Goal: Transaction & Acquisition: Purchase product/service

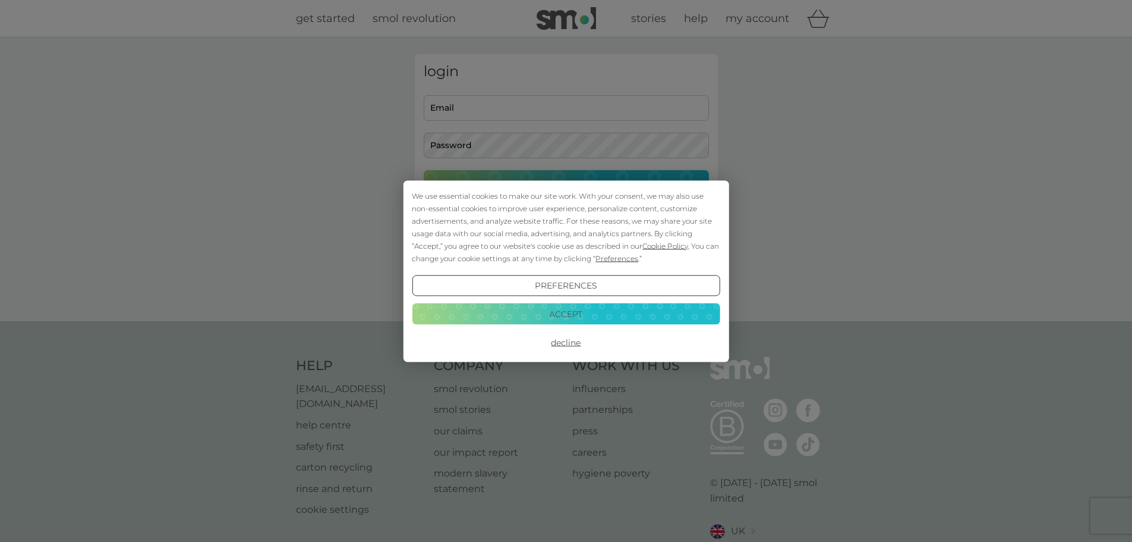
type input "[EMAIL_ADDRESS][PERSON_NAME][DOMAIN_NAME]"
click at [567, 342] on button "Decline" at bounding box center [566, 342] width 308 height 21
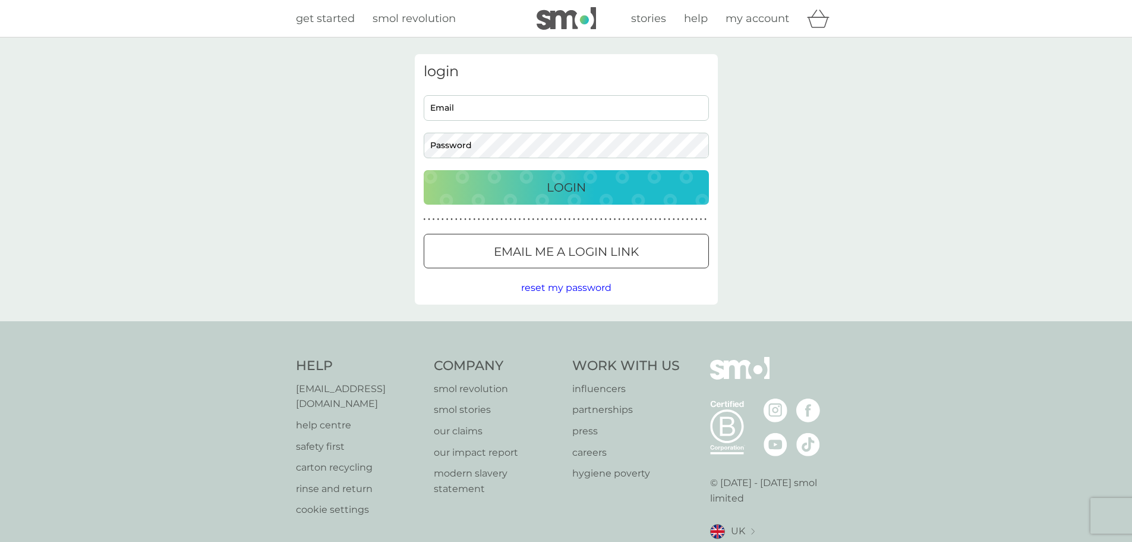
type input "[EMAIL_ADDRESS][PERSON_NAME][DOMAIN_NAME]"
click at [586, 188] on div "Login" at bounding box center [567, 187] width 262 height 19
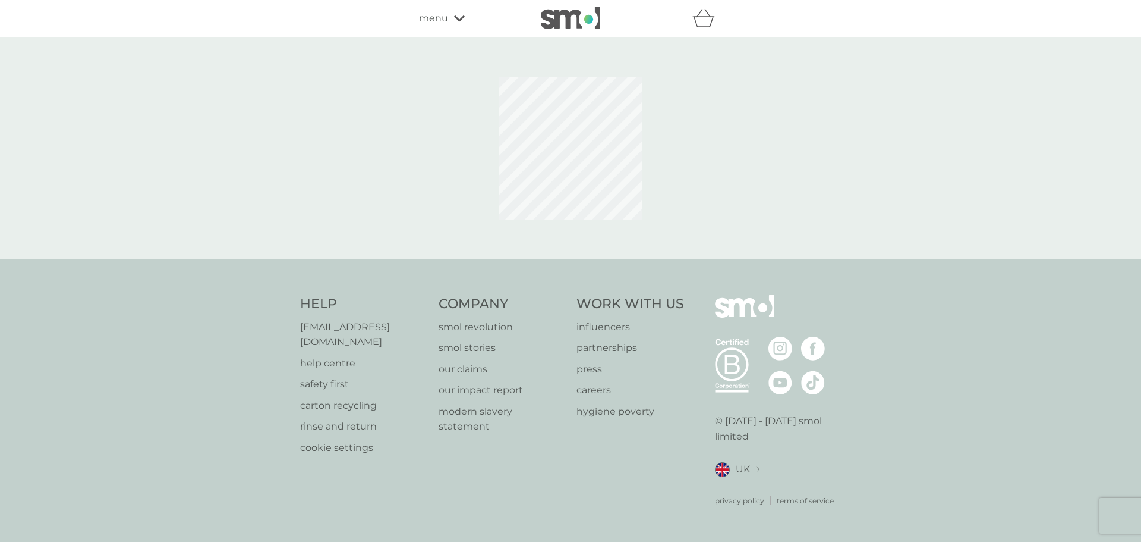
select select "42"
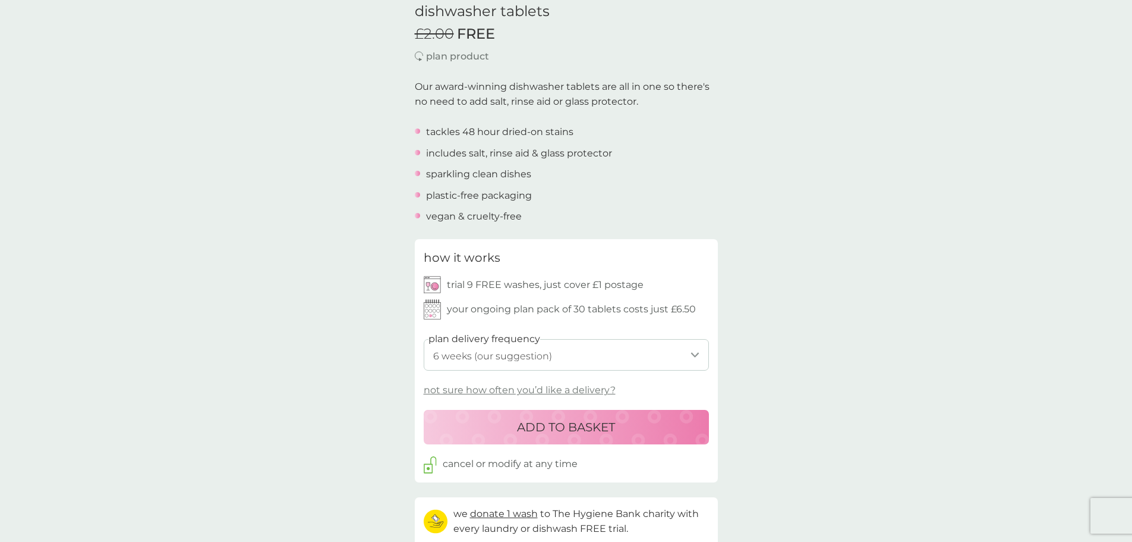
scroll to position [476, 0]
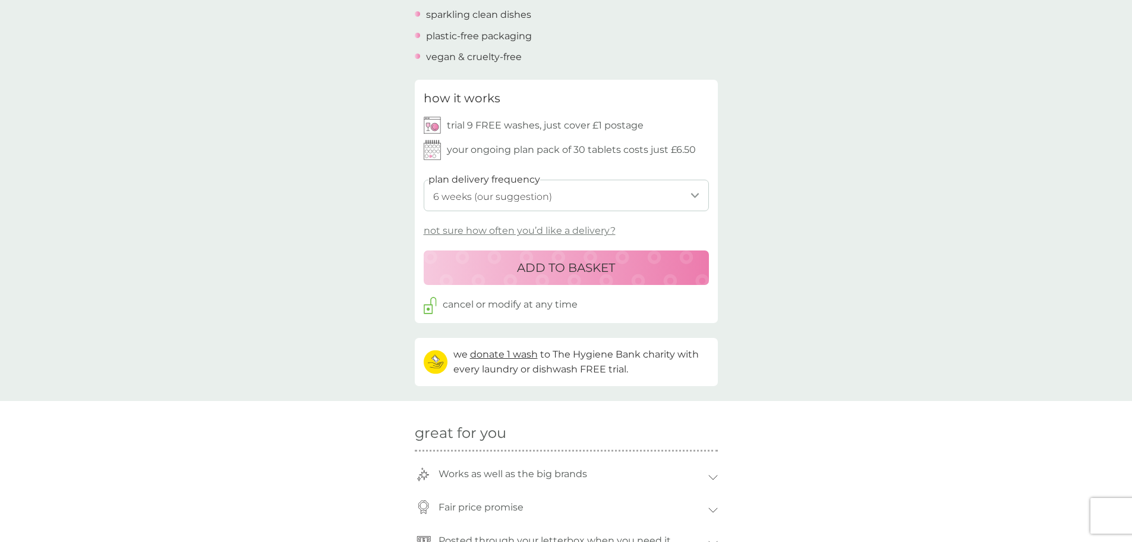
click at [597, 270] on p "ADD TO BASKET" at bounding box center [566, 267] width 98 height 19
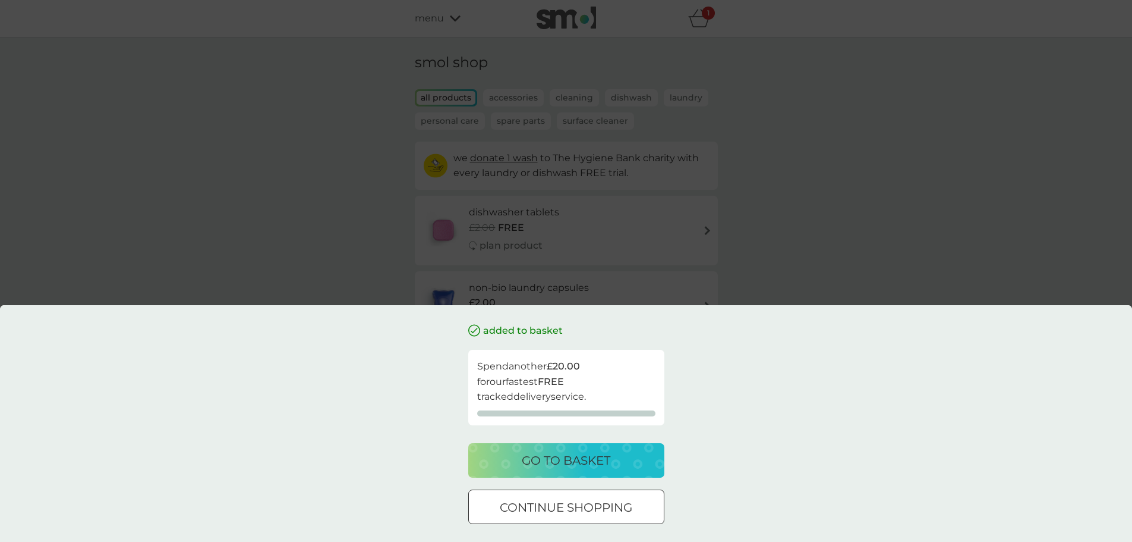
click at [562, 510] on div at bounding box center [566, 507] width 43 height 12
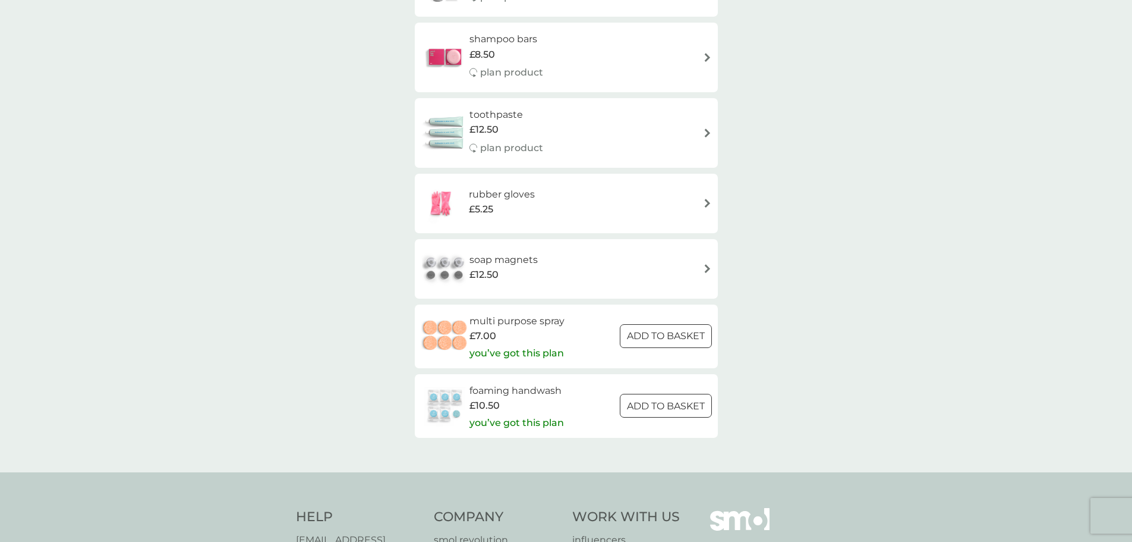
scroll to position [1546, 0]
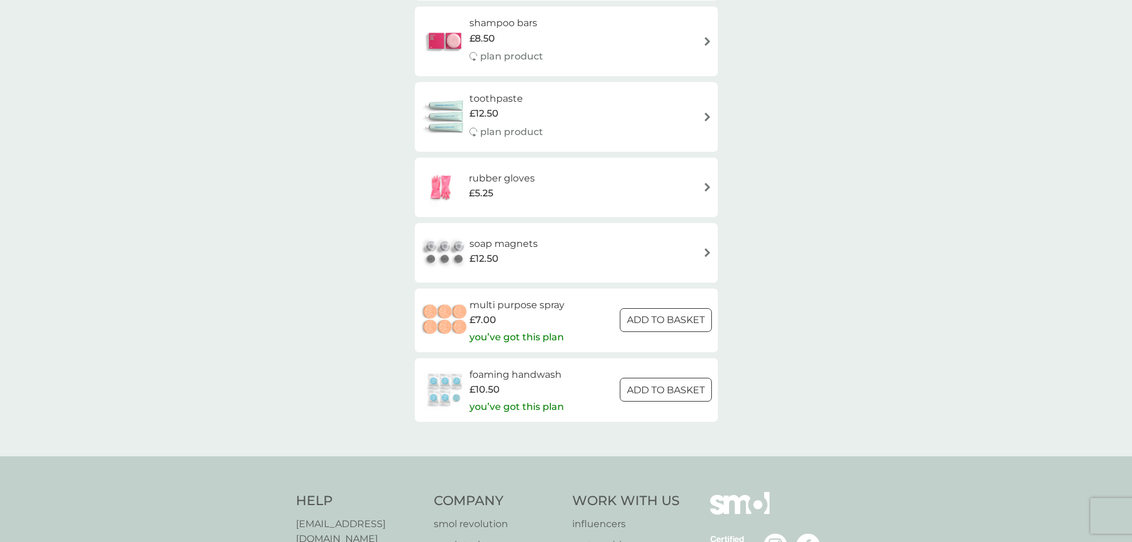
click at [641, 317] on p "ADD TO BASKET" at bounding box center [666, 319] width 78 height 15
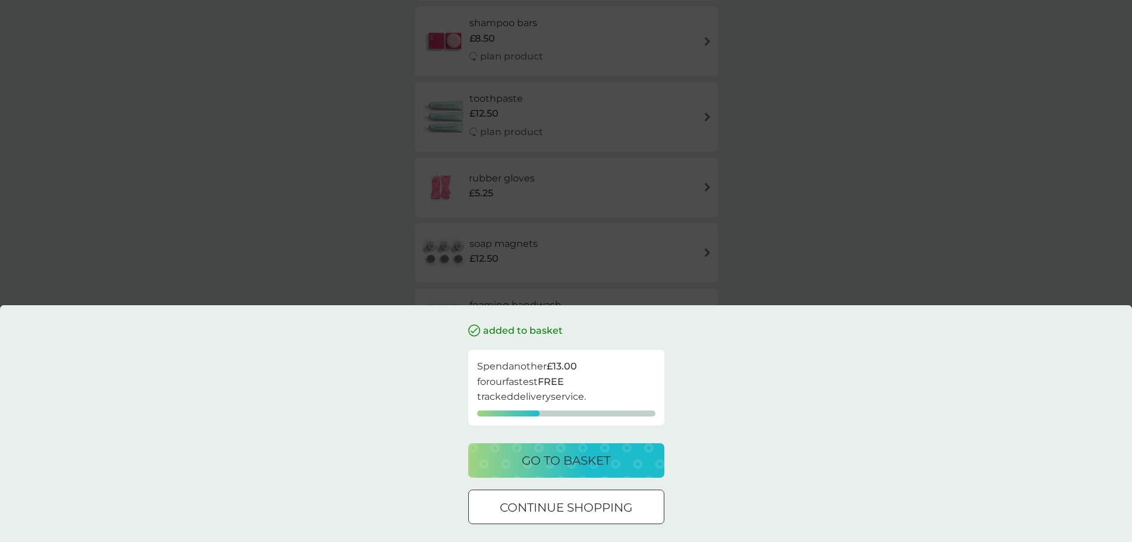
click at [581, 512] on div at bounding box center [566, 507] width 43 height 12
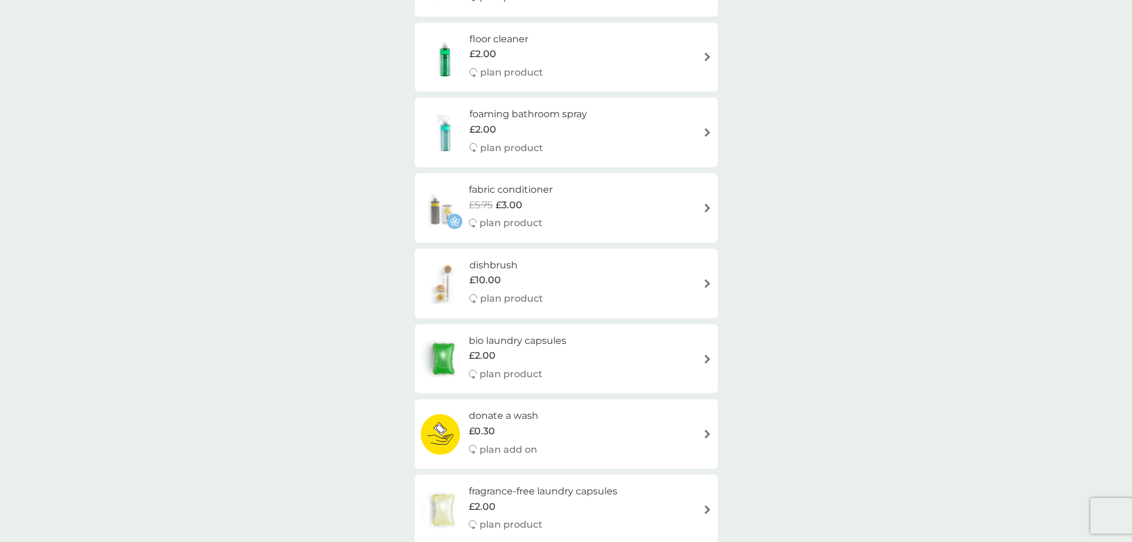
scroll to position [357, 0]
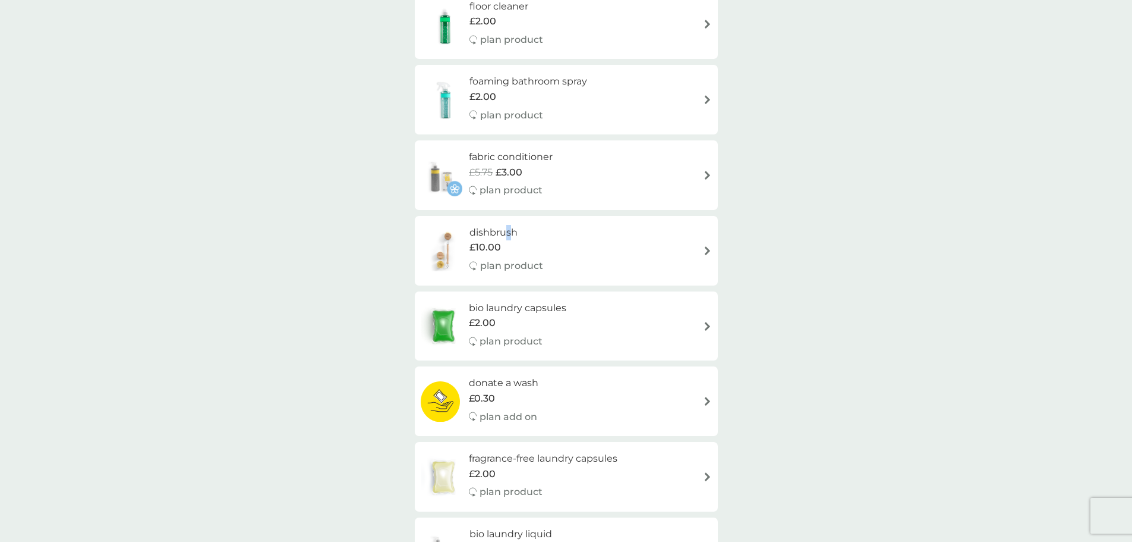
click at [510, 236] on h6 "dishbrush" at bounding box center [507, 232] width 74 height 15
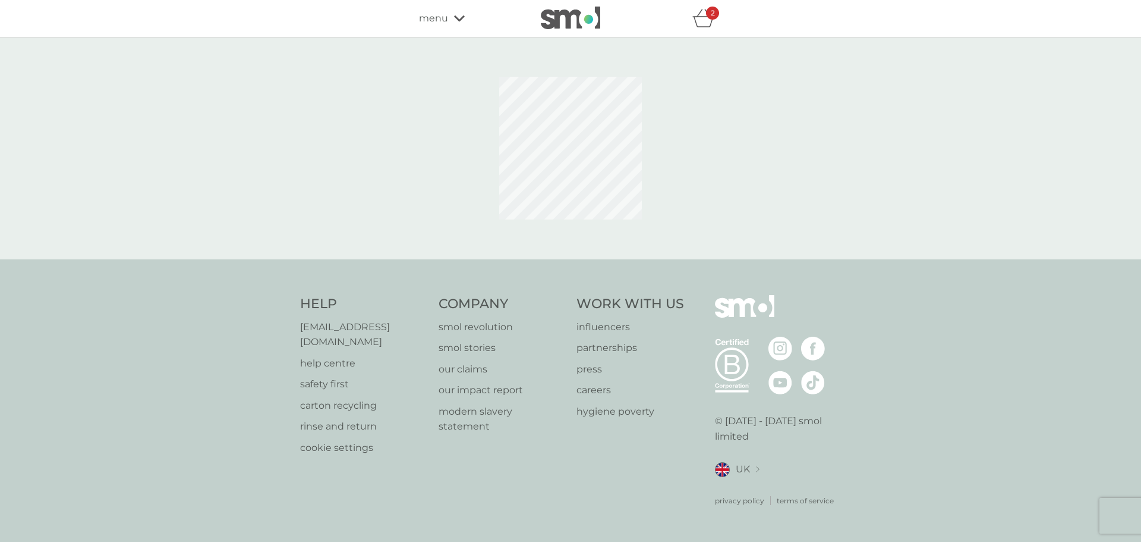
select select "245"
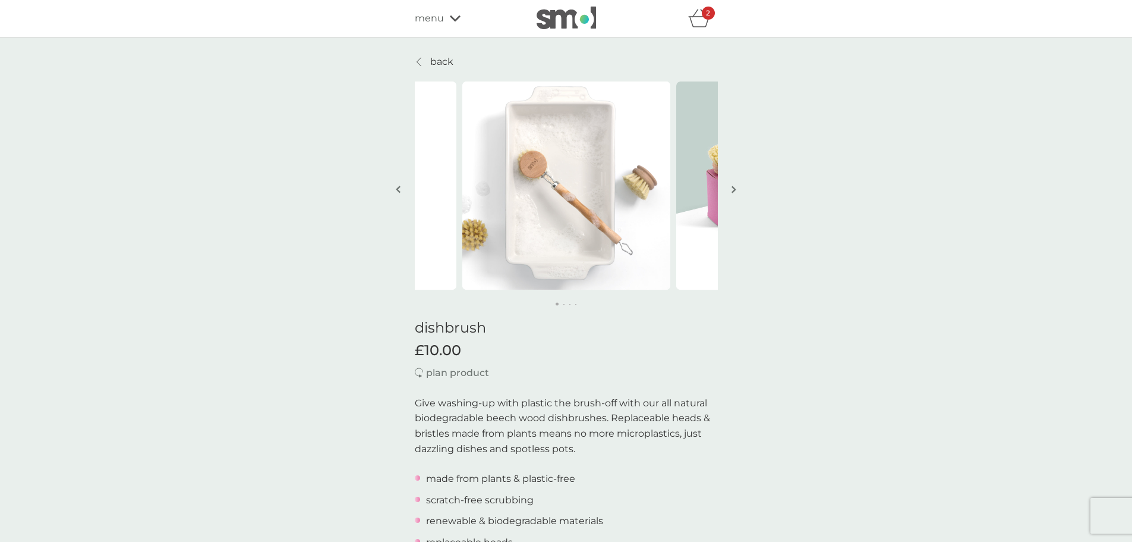
click at [735, 187] on img "button" at bounding box center [734, 189] width 5 height 9
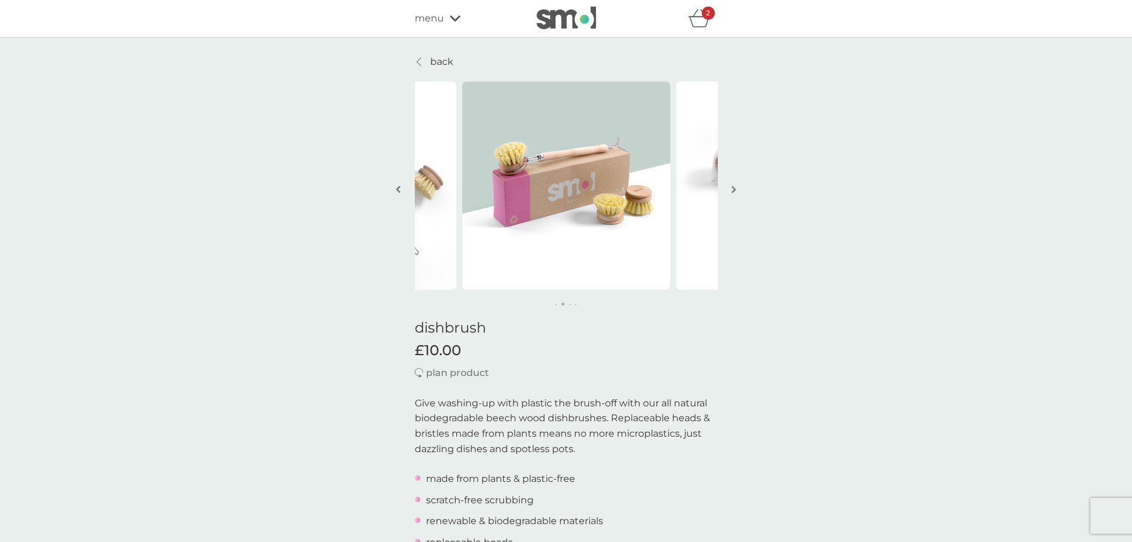
click at [735, 185] on img "button" at bounding box center [734, 189] width 5 height 9
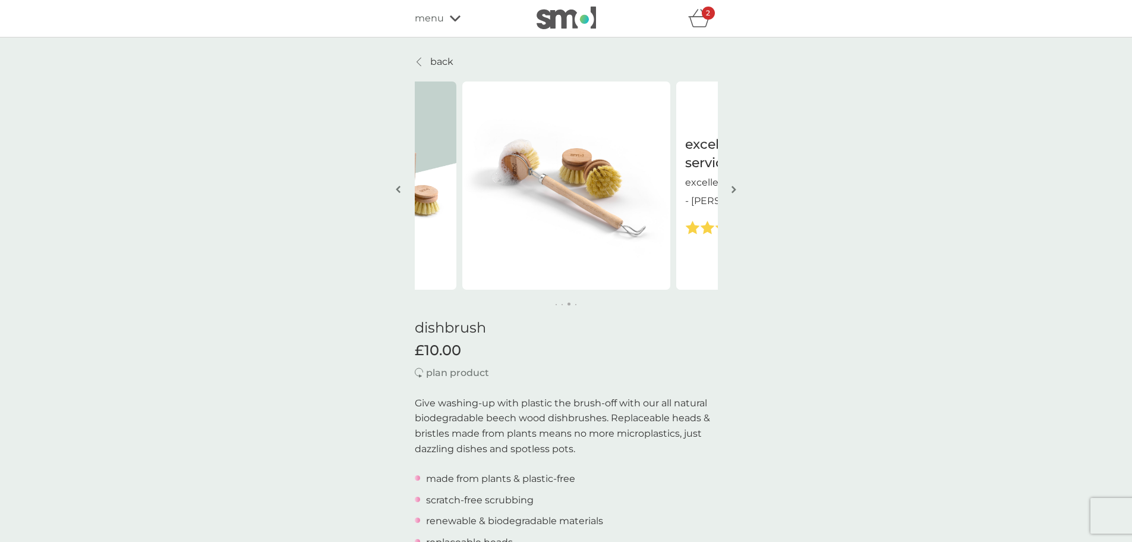
click at [735, 185] on img "button" at bounding box center [734, 189] width 5 height 9
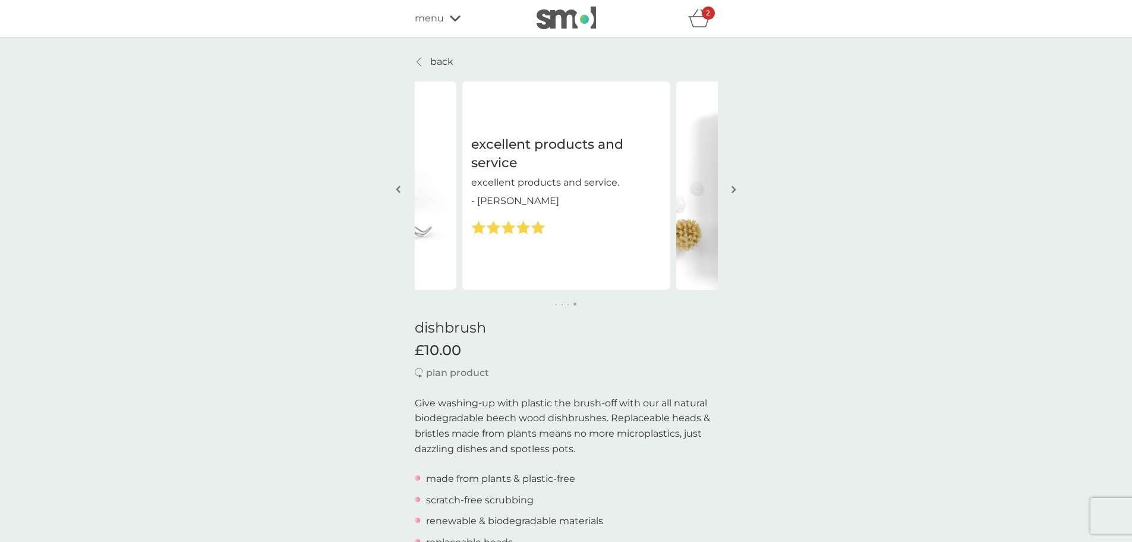
click at [735, 185] on img "button" at bounding box center [734, 189] width 5 height 9
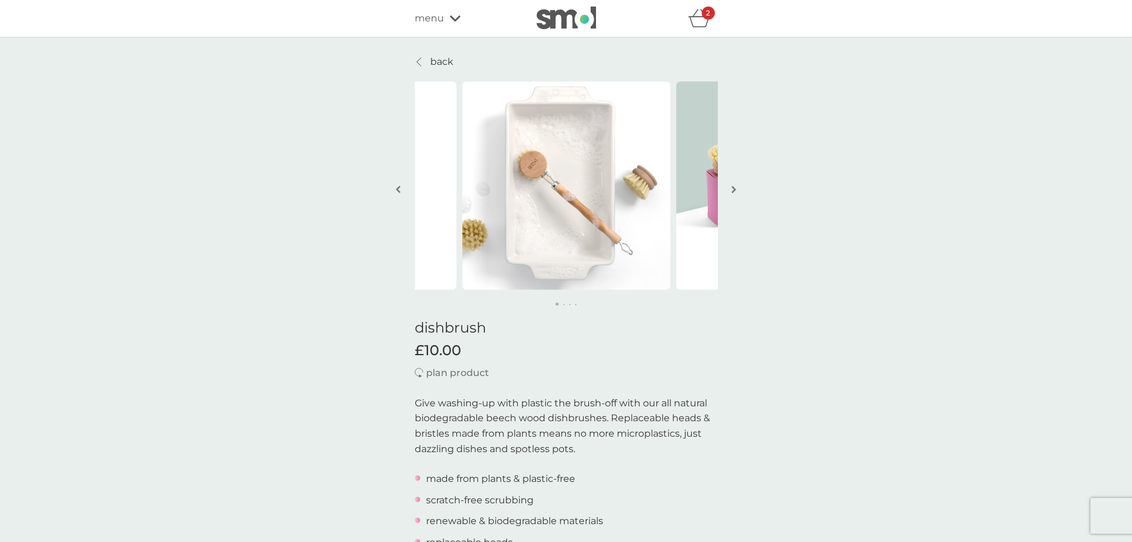
click at [735, 185] on img "button" at bounding box center [734, 189] width 5 height 9
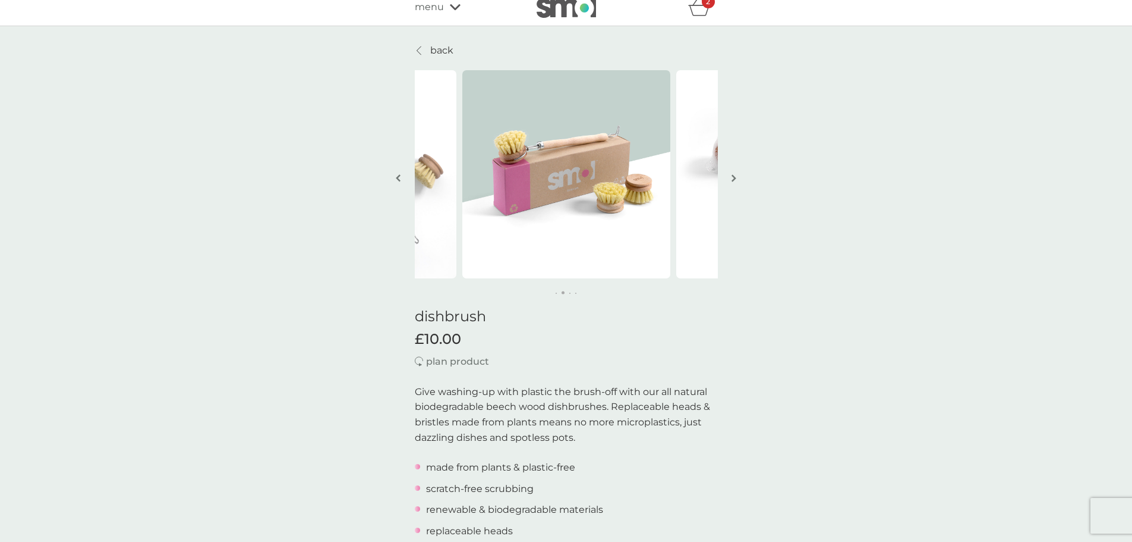
scroll to position [416, 0]
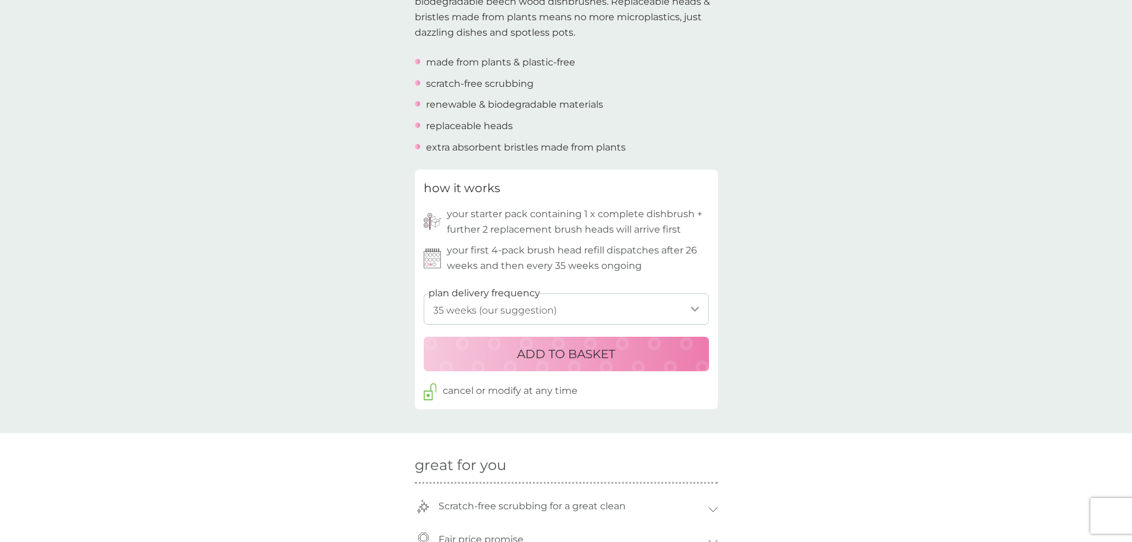
click at [526, 350] on p "ADD TO BASKET" at bounding box center [566, 353] width 98 height 19
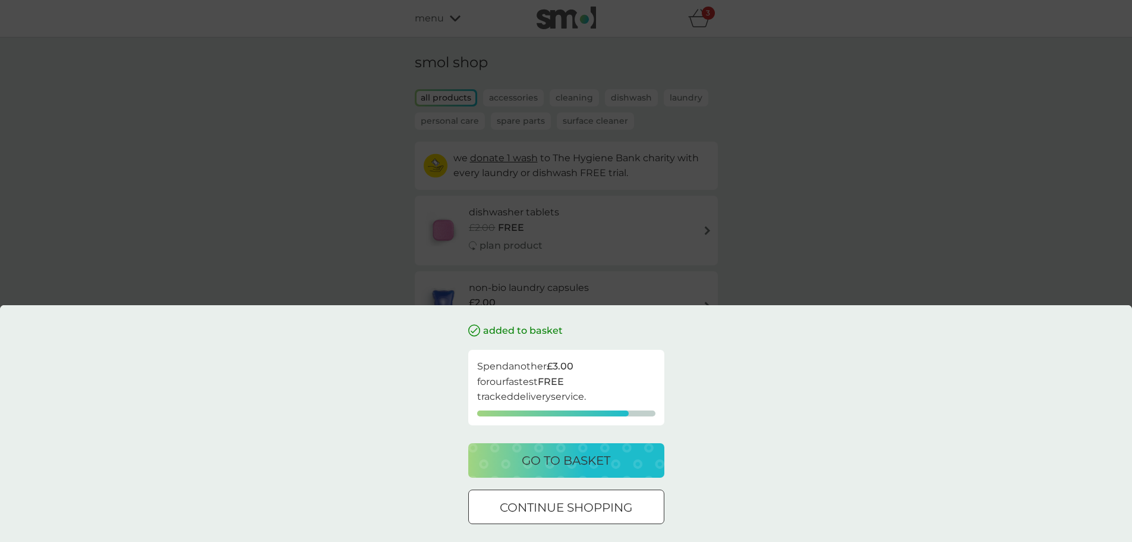
click at [585, 511] on div "continue shopping" at bounding box center [566, 507] width 195 height 19
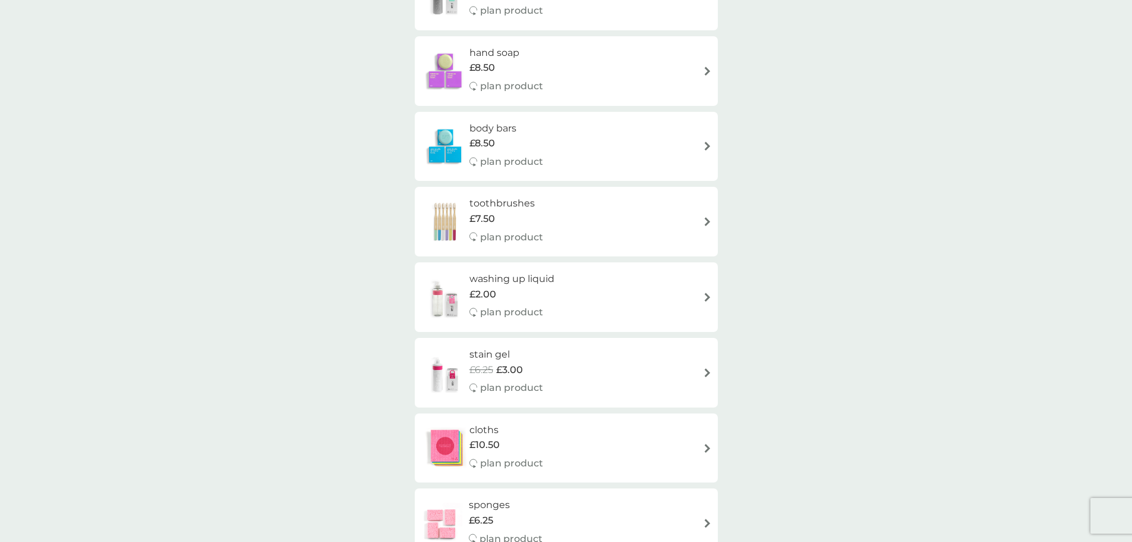
scroll to position [951, 0]
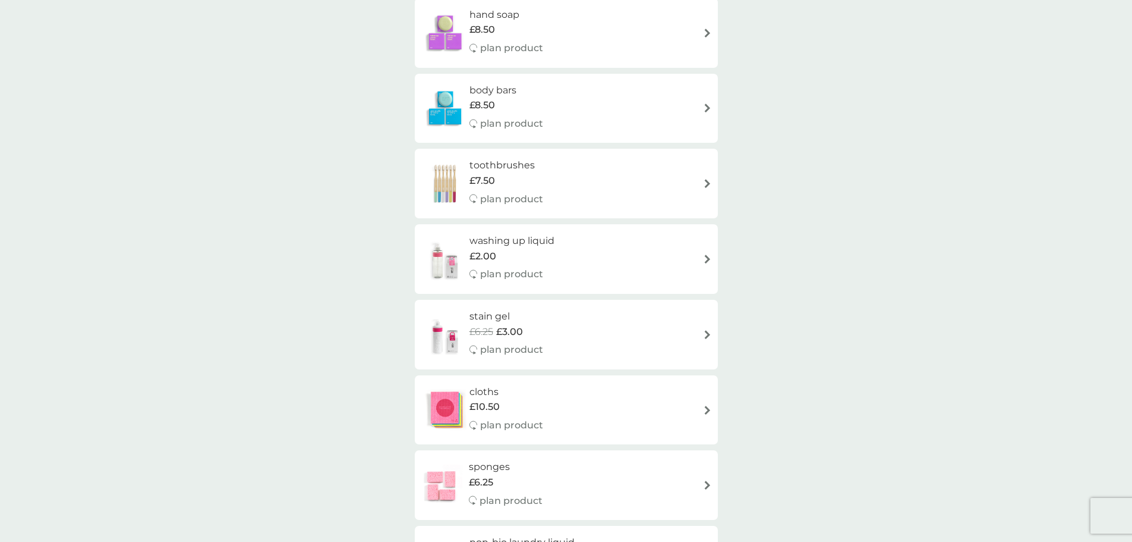
click at [491, 394] on h6 "cloths" at bounding box center [507, 391] width 74 height 15
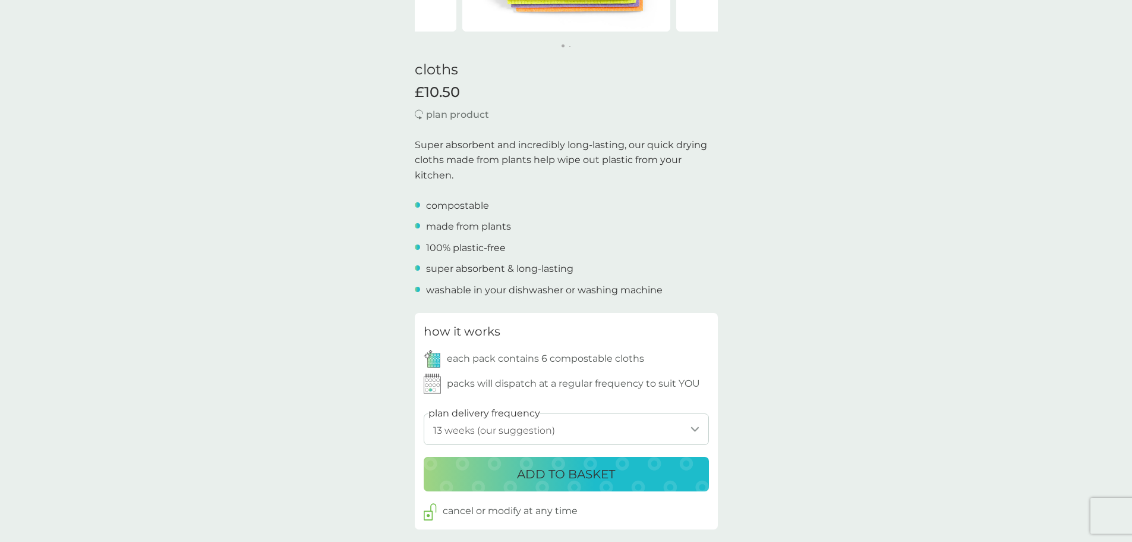
scroll to position [416, 0]
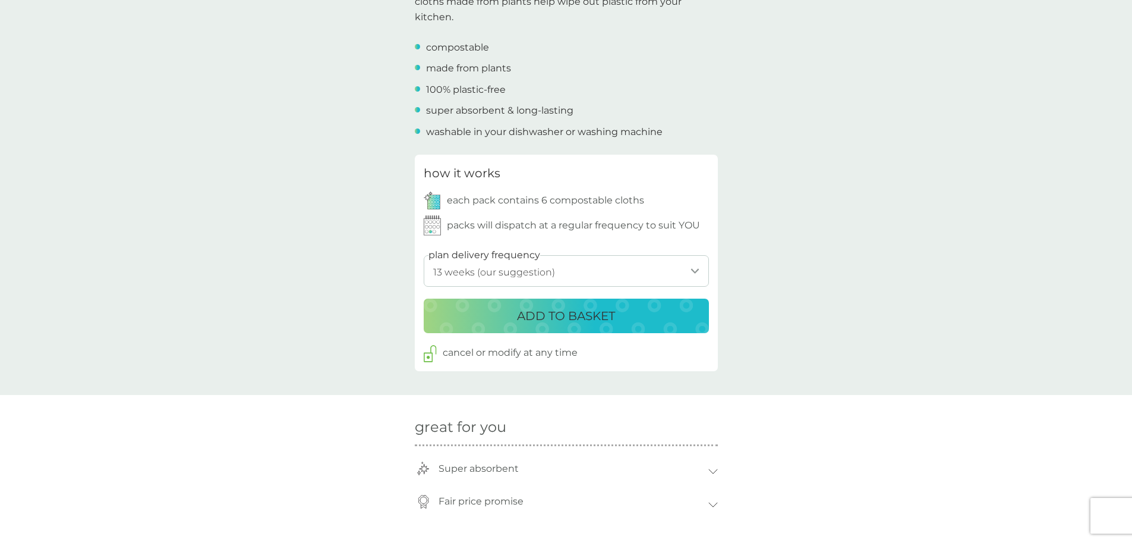
click at [696, 263] on select "1 week 2 weeks 3 weeks 4 weeks 5 weeks 6 weeks 7 weeks 8 weeks 9 weeks 10 weeks…" at bounding box center [566, 271] width 285 height 32
select select "210"
click at [424, 255] on select "1 week 2 weeks 3 weeks 4 weeks 5 weeks 6 weeks 7 weeks 8 weeks 9 weeks 10 weeks…" at bounding box center [566, 271] width 285 height 32
click at [544, 310] on p "ADD TO BASKET" at bounding box center [566, 315] width 98 height 19
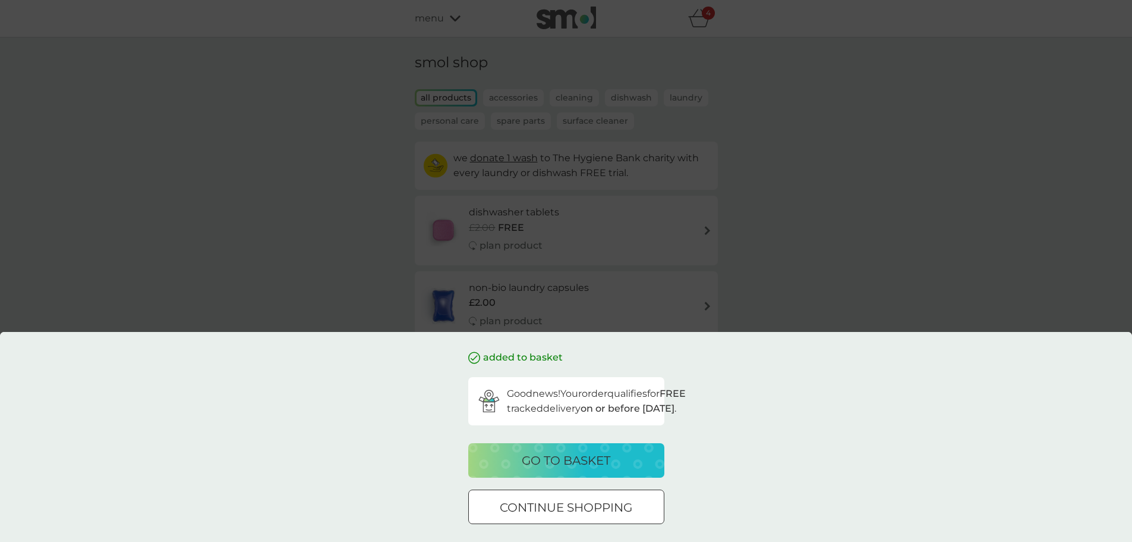
click at [595, 467] on p "go to basket" at bounding box center [566, 460] width 89 height 19
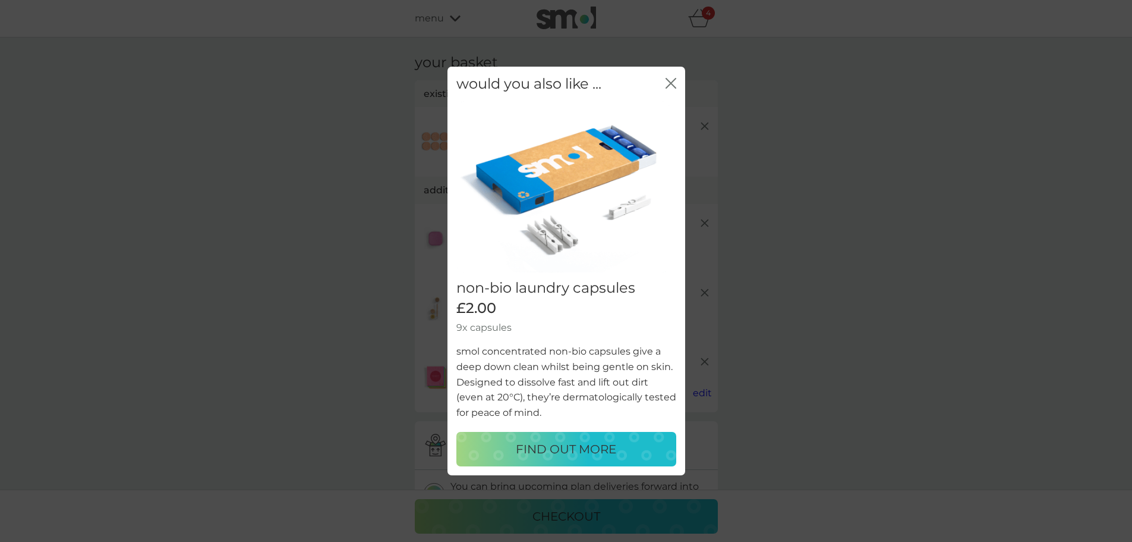
click at [672, 87] on icon "close" at bounding box center [671, 83] width 11 height 11
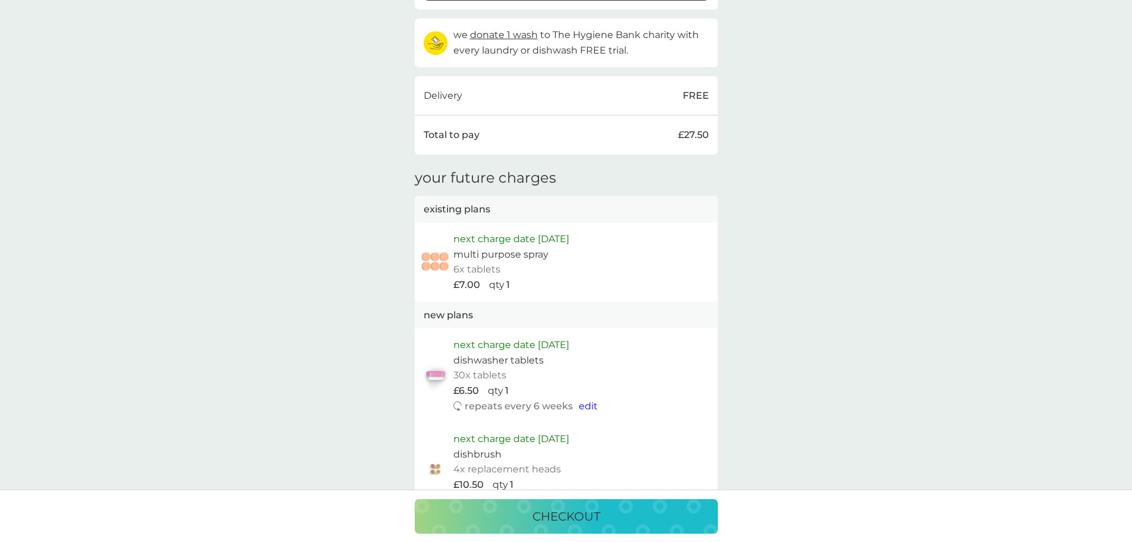
scroll to position [594, 0]
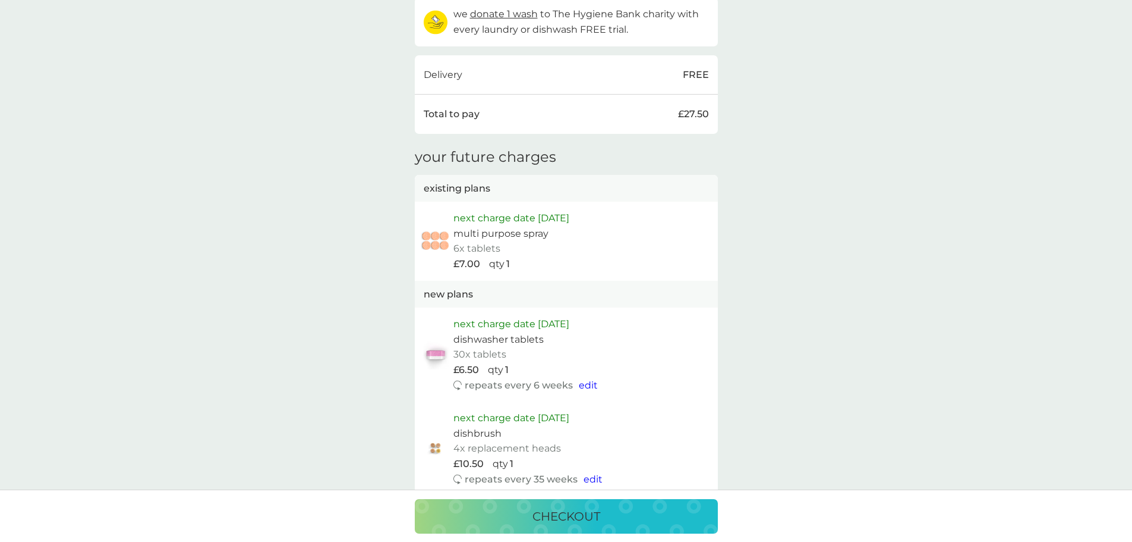
click at [590, 383] on span "edit" at bounding box center [588, 384] width 19 height 11
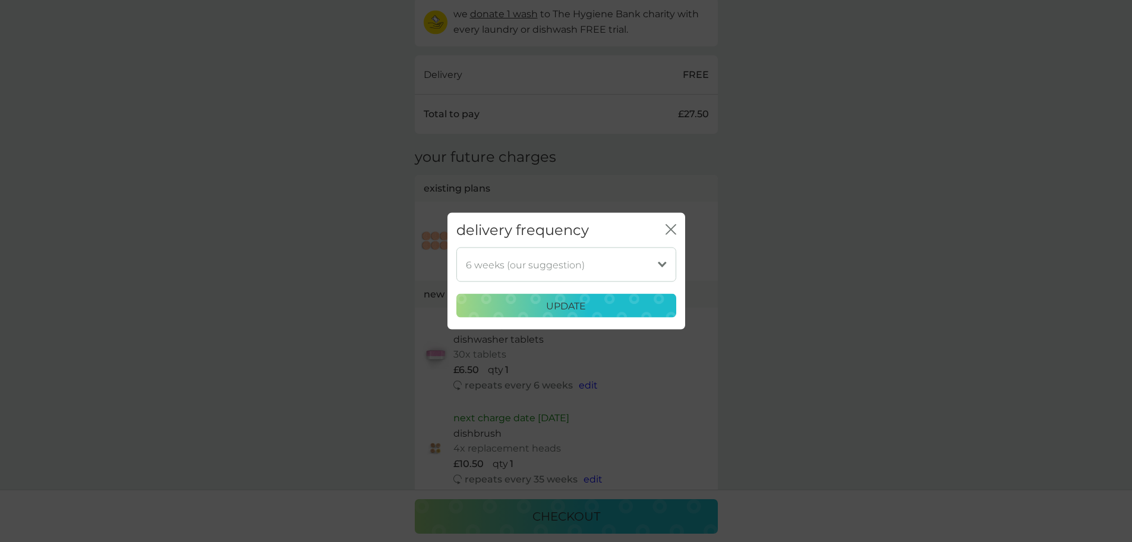
click at [624, 270] on select "1 week 2 weeks 3 weeks 4 weeks 5 weeks 6 weeks (our suggestion) 7 weeks 8 weeks…" at bounding box center [567, 264] width 220 height 34
select select "70"
click at [457, 247] on select "1 week 2 weeks 3 weeks 4 weeks 5 weeks 6 weeks (our suggestion) 7 weeks 8 weeks…" at bounding box center [567, 264] width 220 height 34
click at [552, 306] on p "update" at bounding box center [566, 305] width 40 height 15
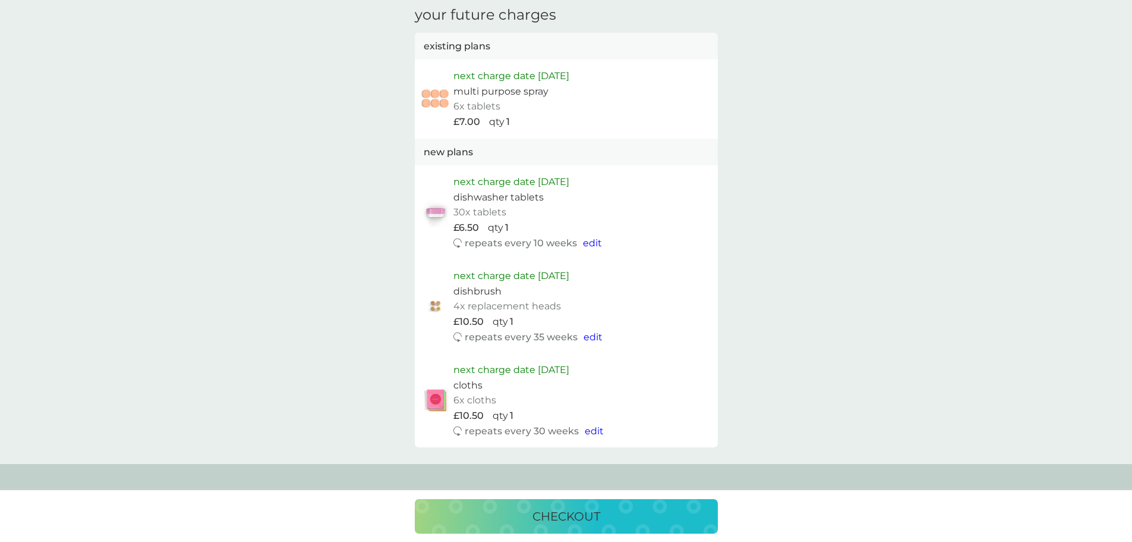
scroll to position [773, 0]
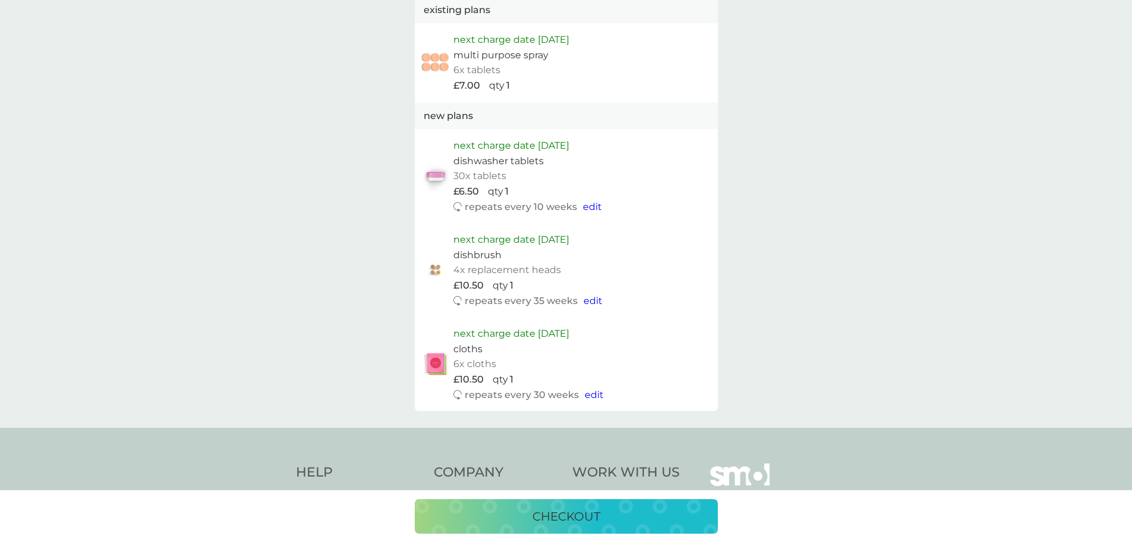
click at [594, 205] on span "edit" at bounding box center [592, 206] width 19 height 11
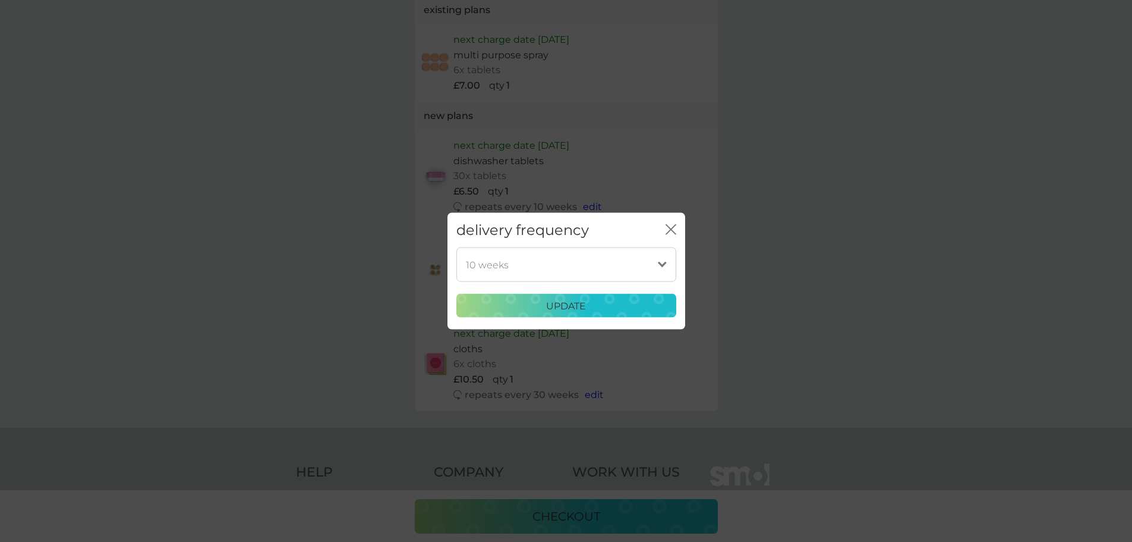
click at [606, 265] on select "1 week 2 weeks 3 weeks 4 weeks 5 weeks 6 weeks (our suggestion) 7 weeks 8 weeks…" at bounding box center [567, 264] width 220 height 34
click at [457, 247] on select "1 week 2 weeks 3 weeks 4 weeks 5 weeks 6 weeks (our suggestion) 7 weeks 8 weeks…" at bounding box center [567, 264] width 220 height 34
click at [606, 251] on select "1 week 2 weeks 3 weeks 4 weeks 5 weeks 6 weeks (our suggestion) 7 weeks 8 weeks…" at bounding box center [567, 264] width 220 height 34
select select "84"
click at [457, 247] on select "1 week 2 weeks 3 weeks 4 weeks 5 weeks 6 weeks (our suggestion) 7 weeks 8 weeks…" at bounding box center [567, 264] width 220 height 34
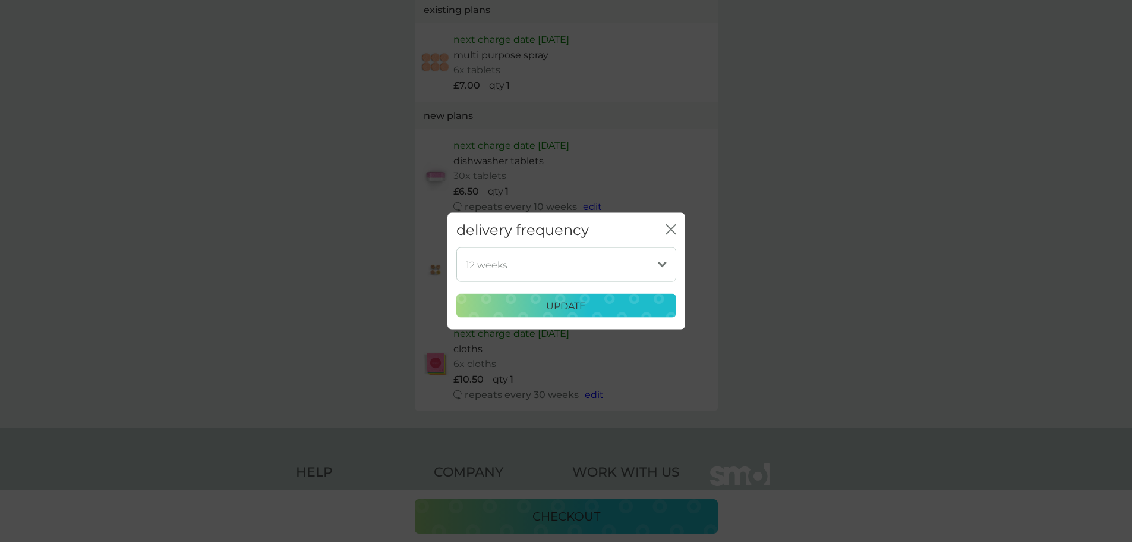
click at [551, 303] on p "update" at bounding box center [566, 305] width 40 height 15
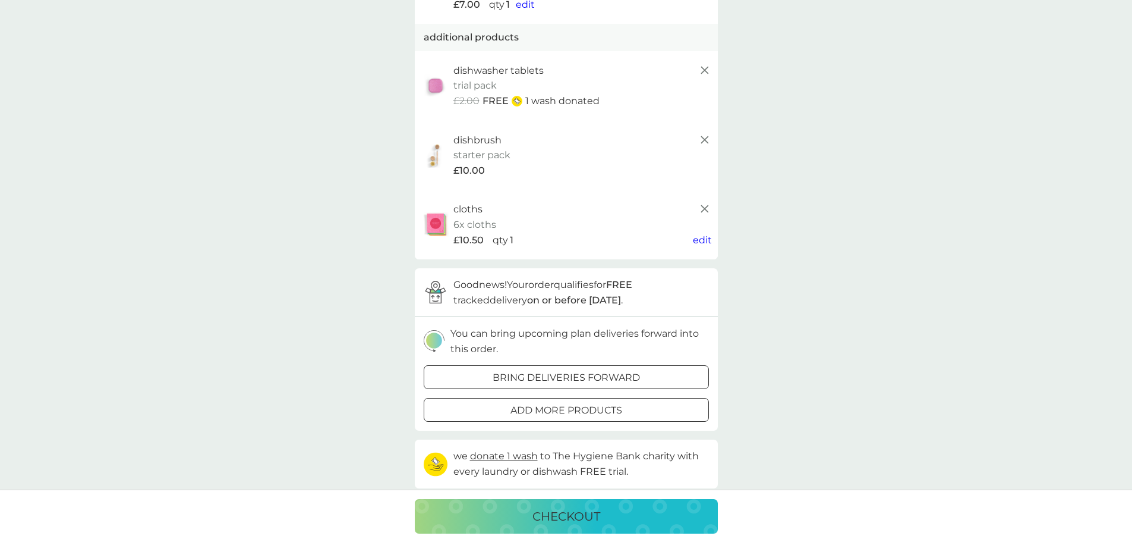
scroll to position [119, 0]
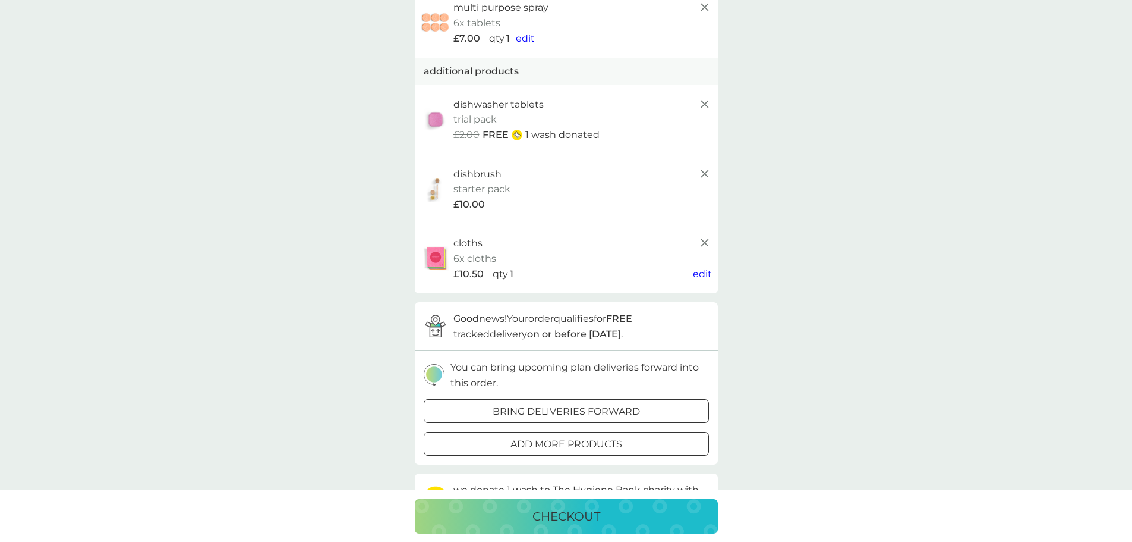
click at [598, 516] on p "checkout" at bounding box center [567, 516] width 68 height 19
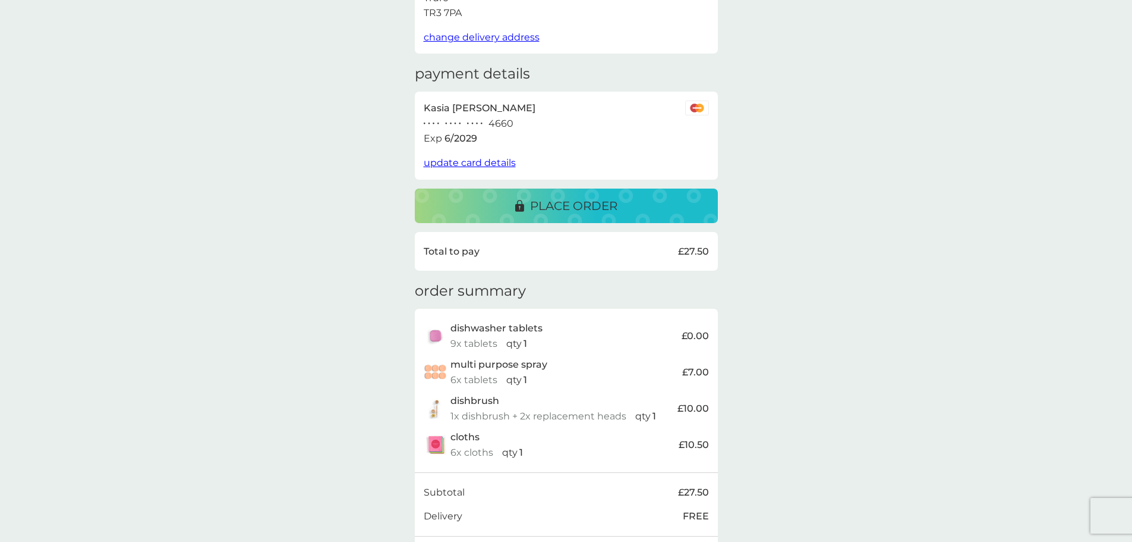
scroll to position [36, 0]
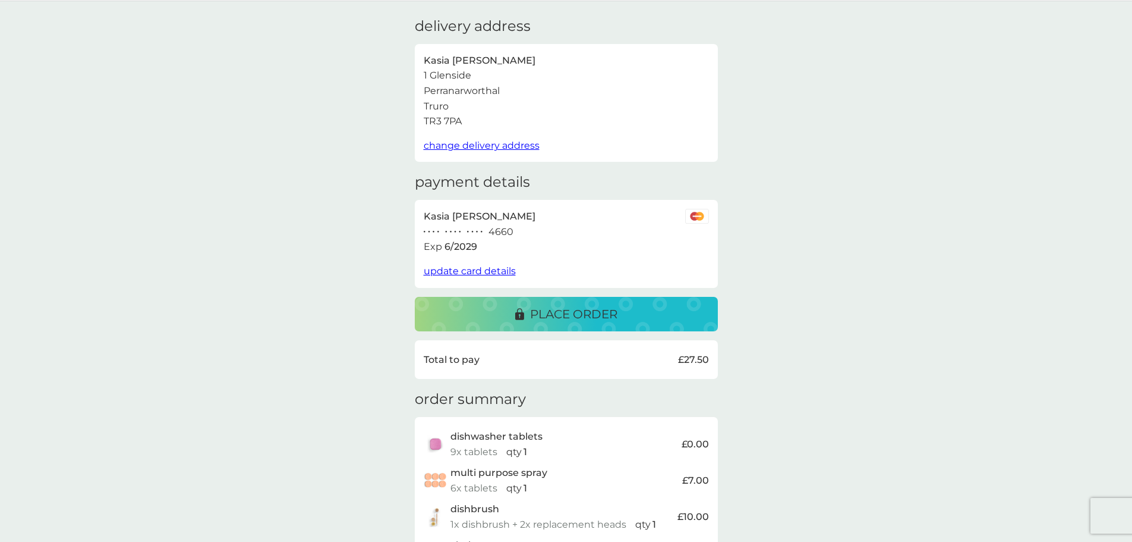
click at [594, 312] on p "place order" at bounding box center [573, 313] width 87 height 19
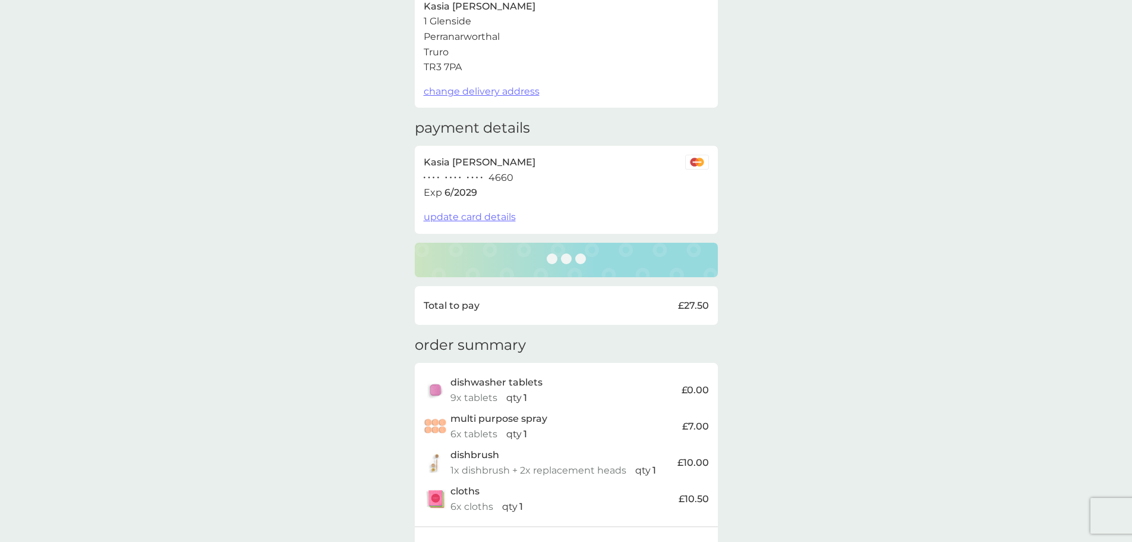
scroll to position [215, 0]
